Goal: Transaction & Acquisition: Purchase product/service

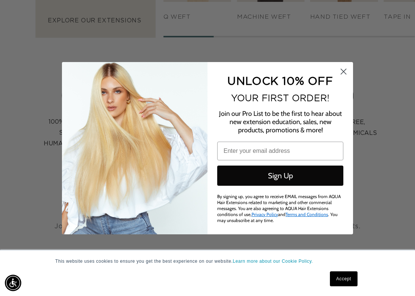
scroll to position [0, 725]
click at [345, 72] on circle "Close dialog" at bounding box center [344, 71] width 12 height 12
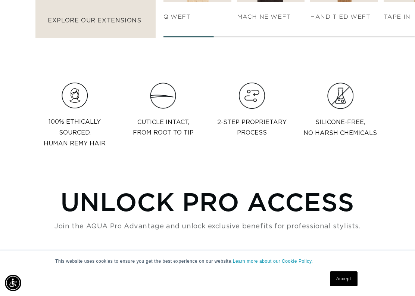
click at [343, 82] on circle "Close dialog" at bounding box center [344, 88] width 12 height 12
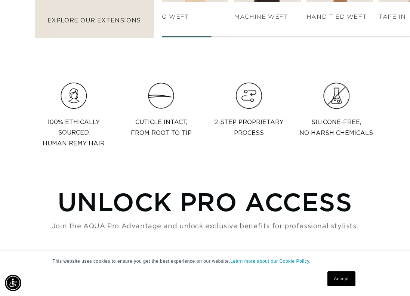
scroll to position [784, 0]
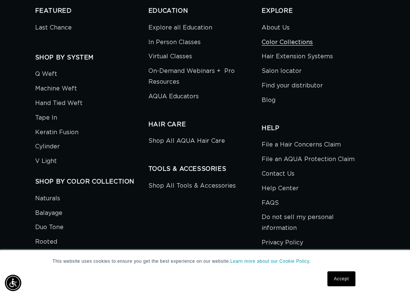
click at [280, 49] on link "Color Collections" at bounding box center [286, 42] width 51 height 15
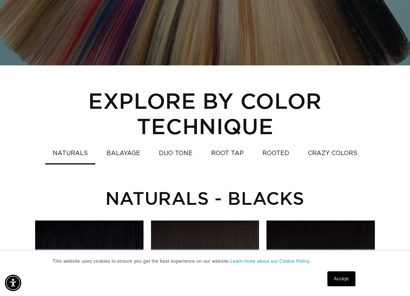
click at [226, 146] on button "ROOT TAP" at bounding box center [227, 153] width 47 height 15
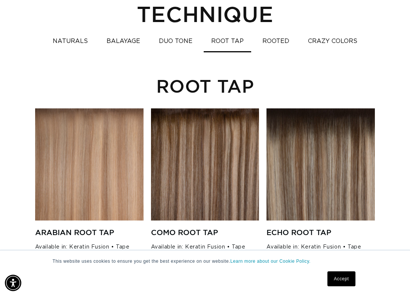
click at [169, 34] on button "DUO TONE" at bounding box center [175, 41] width 49 height 15
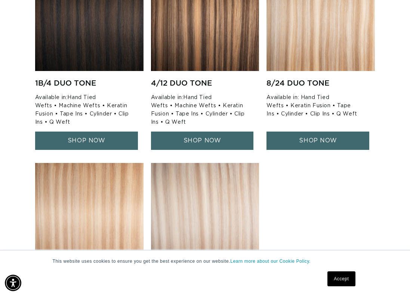
click at [83, 131] on link "SHOP NOW" at bounding box center [86, 140] width 103 height 18
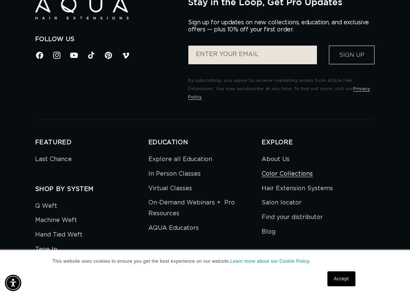
click at [291, 181] on link "Color Collections" at bounding box center [286, 174] width 51 height 15
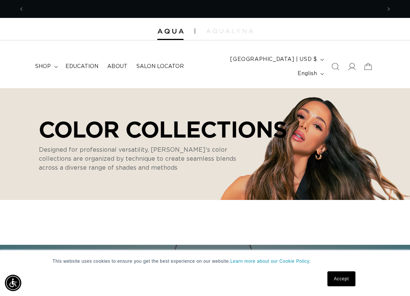
scroll to position [0, 713]
click at [50, 63] on span "shop" at bounding box center [43, 66] width 16 height 7
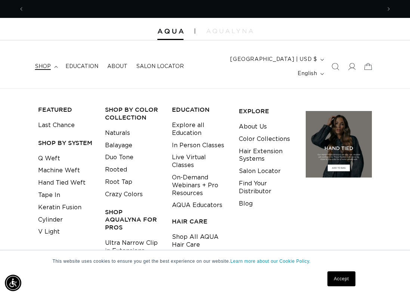
scroll to position [0, 0]
click at [118, 127] on link "Naturals" at bounding box center [117, 133] width 25 height 12
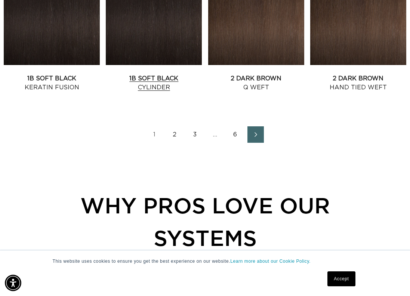
scroll to position [0, 357]
click at [173, 143] on link "2" at bounding box center [175, 134] width 16 height 16
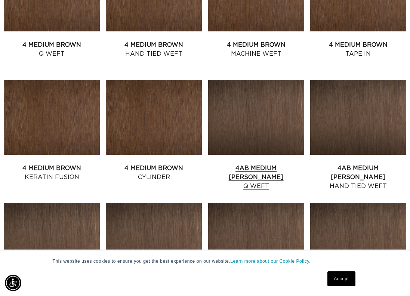
scroll to position [0, 357]
